Goal: Book appointment/travel/reservation

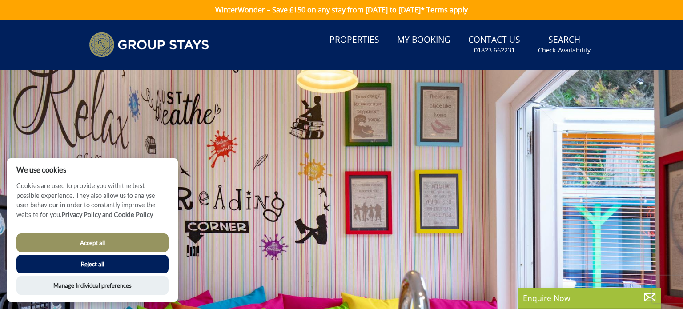
click at [135, 272] on button "Reject all" at bounding box center [92, 264] width 152 height 19
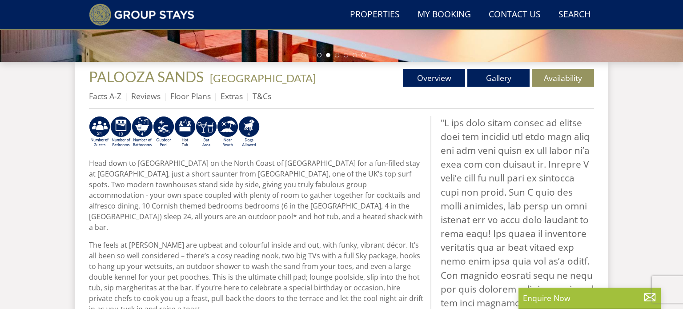
scroll to position [305, 0]
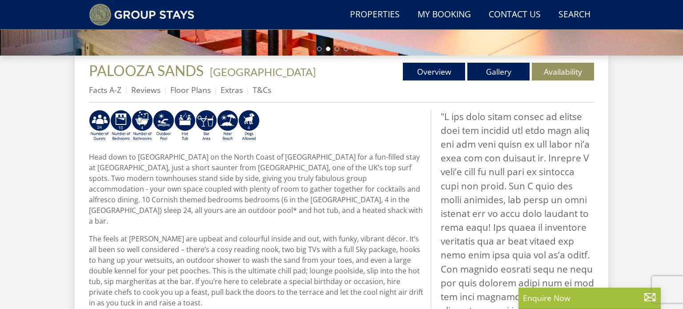
click at [376, 82] on ul "Facts A-Z Reviews Floor Plans Extras T&Cs" at bounding box center [341, 92] width 505 height 20
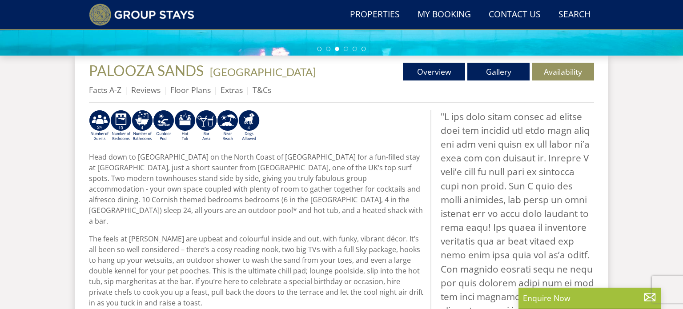
click at [376, 82] on ul "Facts A-Z Reviews Floor Plans Extras T&Cs" at bounding box center [341, 92] width 505 height 20
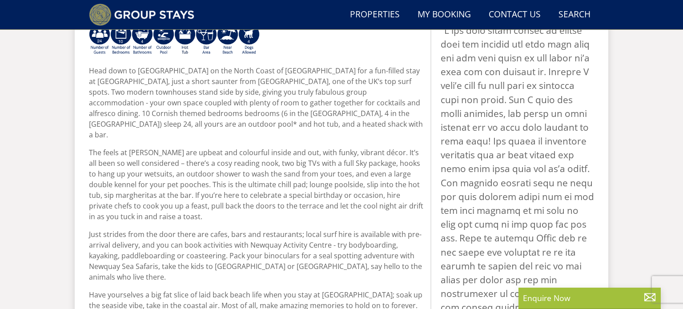
scroll to position [393, 0]
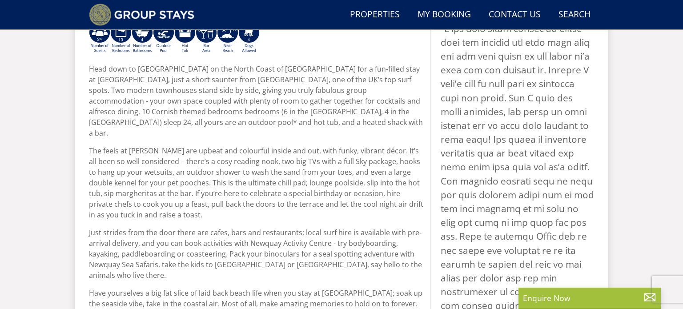
click at [415, 106] on p "Head down to [GEOGRAPHIC_DATA] on the North Coast of [GEOGRAPHIC_DATA] for a fu…" at bounding box center [256, 101] width 334 height 75
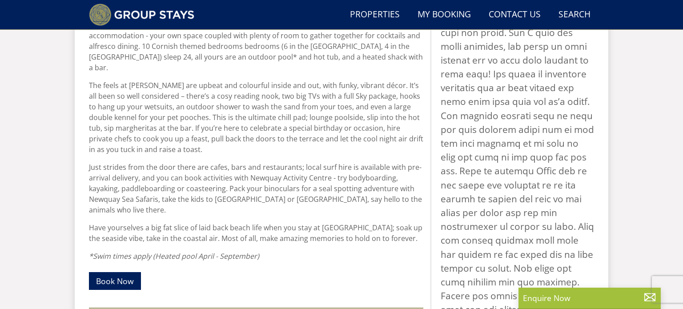
scroll to position [459, 0]
click at [321, 185] on p "Just strides from the door there are cafes, bars and restaurants; local surf hi…" at bounding box center [256, 187] width 334 height 53
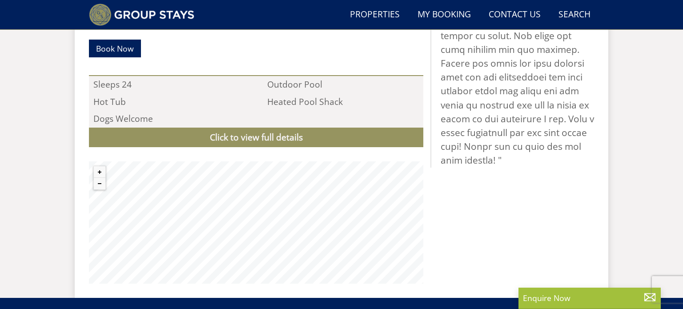
scroll to position [692, 0]
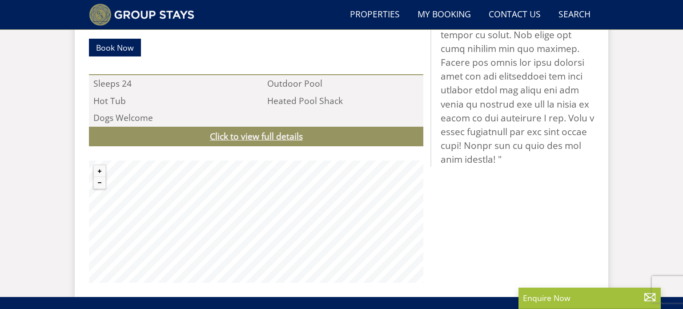
click at [295, 127] on link "Click to view full details" at bounding box center [256, 137] width 334 height 20
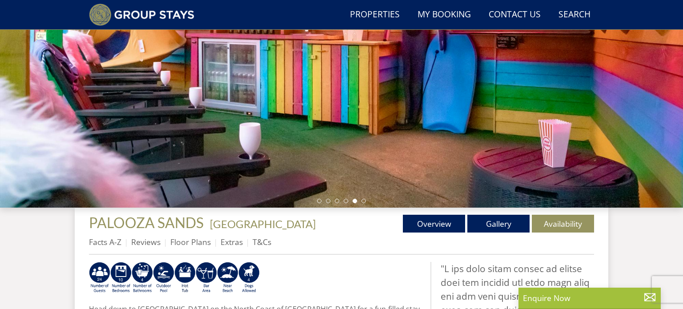
scroll to position [151, 0]
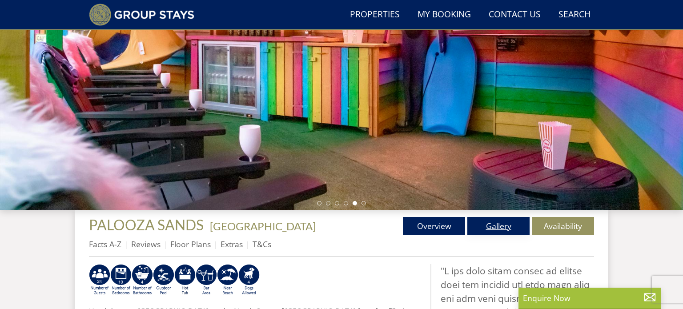
click at [492, 227] on link "Gallery" at bounding box center [498, 226] width 62 height 18
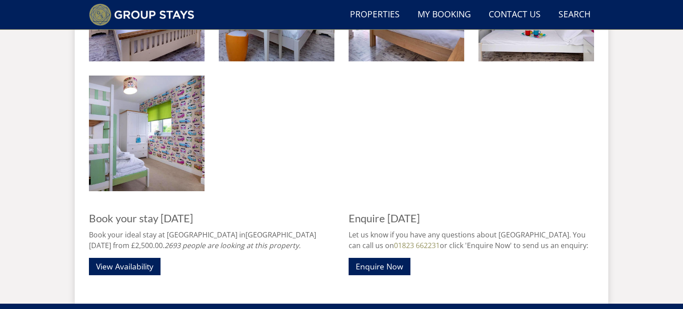
scroll to position [1119, 0]
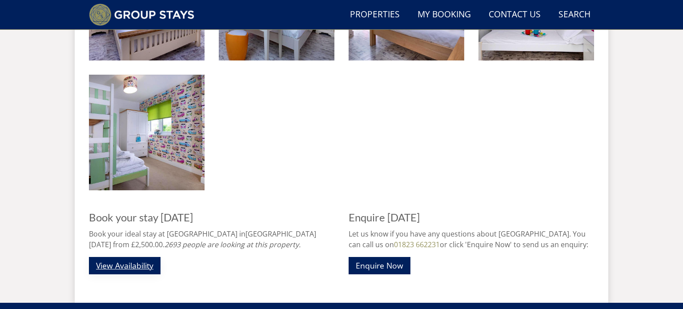
click at [143, 264] on link "View Availability" at bounding box center [125, 265] width 72 height 17
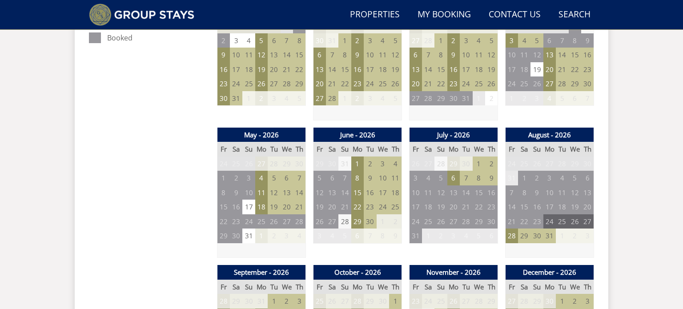
scroll to position [564, 0]
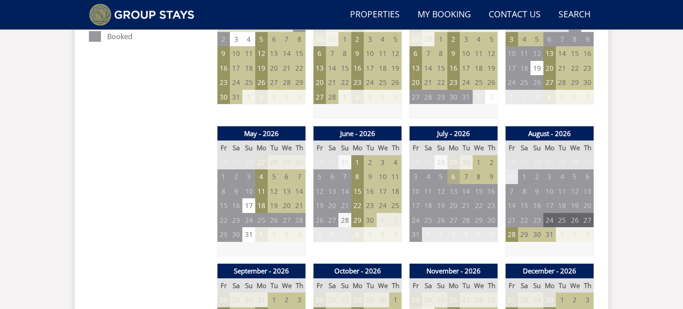
click at [454, 175] on td "6" at bounding box center [453, 176] width 12 height 15
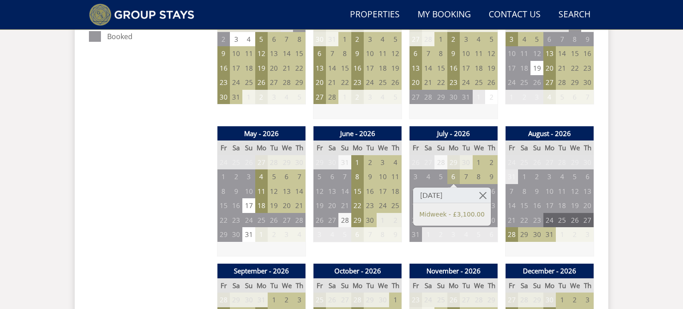
click at [454, 175] on td "6" at bounding box center [453, 176] width 12 height 15
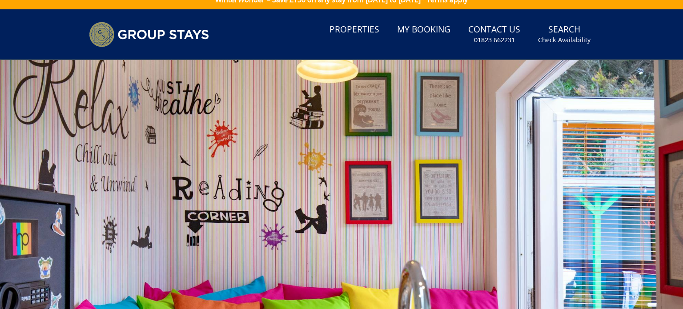
scroll to position [0, 0]
